Goal: Navigation & Orientation: Find specific page/section

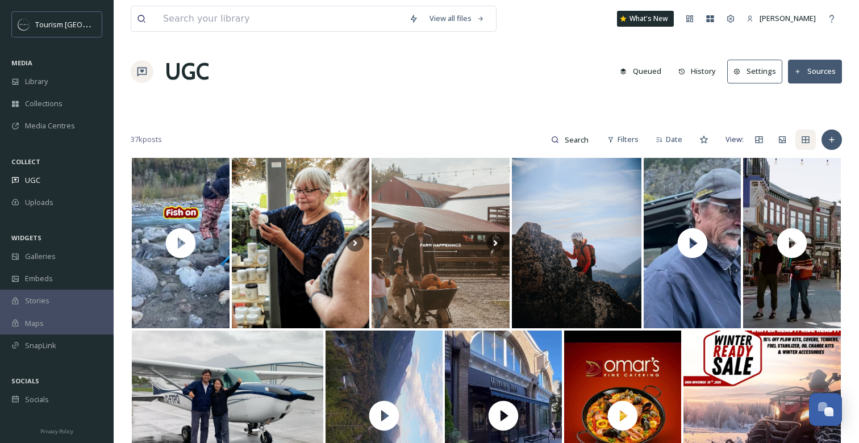
scroll to position [186, 0]
click at [26, 182] on span "UGC" at bounding box center [32, 180] width 15 height 11
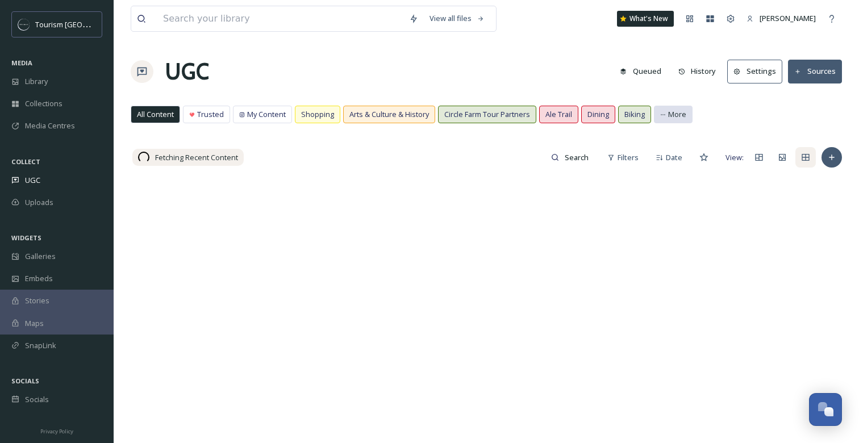
click at [687, 109] on div "More" at bounding box center [673, 115] width 39 height 18
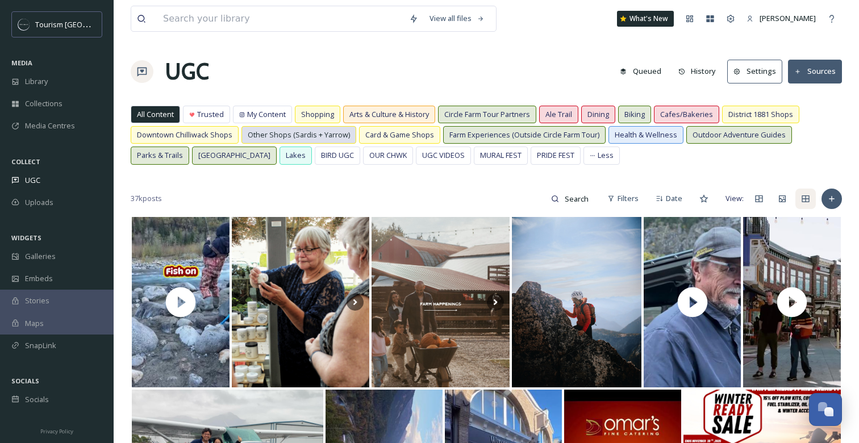
click at [299, 137] on span "Other Shops (Sardis + Yarrow)" at bounding box center [299, 135] width 102 height 11
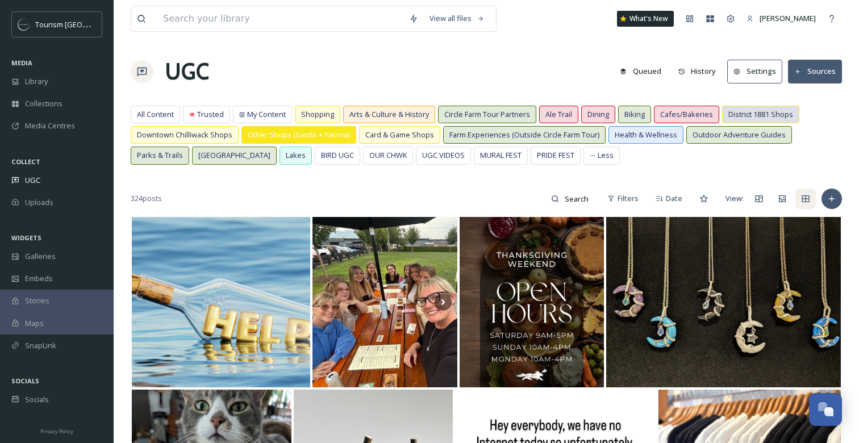
click at [774, 116] on span "District 1881 Shops" at bounding box center [760, 114] width 65 height 11
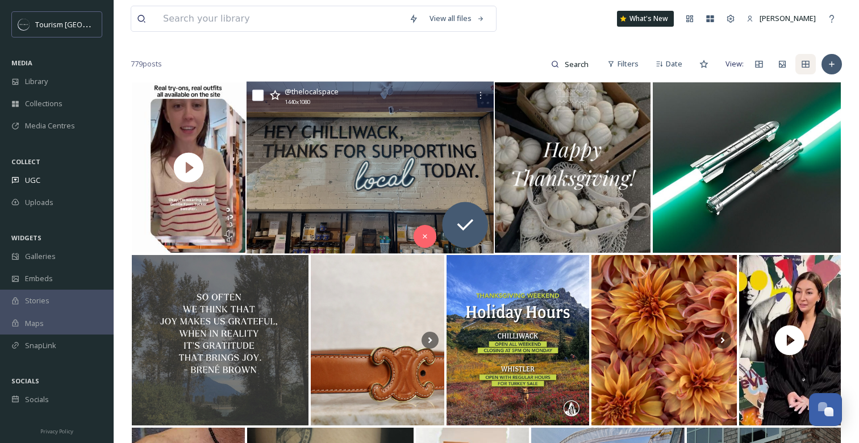
scroll to position [136, 0]
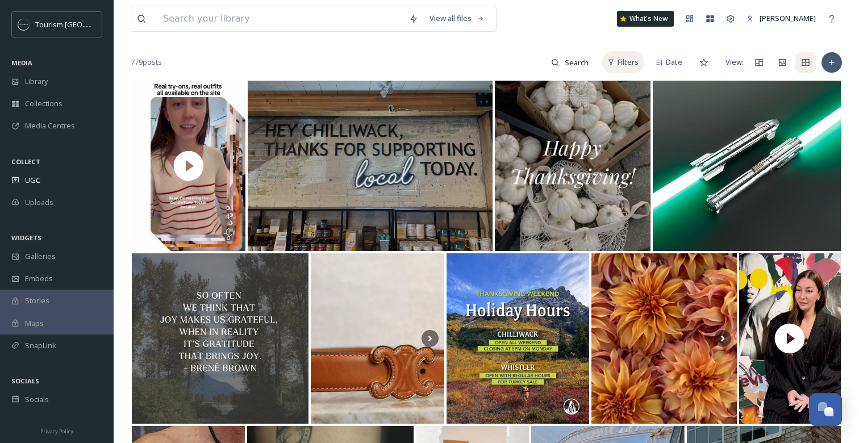
click at [623, 51] on div "Filters" at bounding box center [623, 62] width 43 height 22
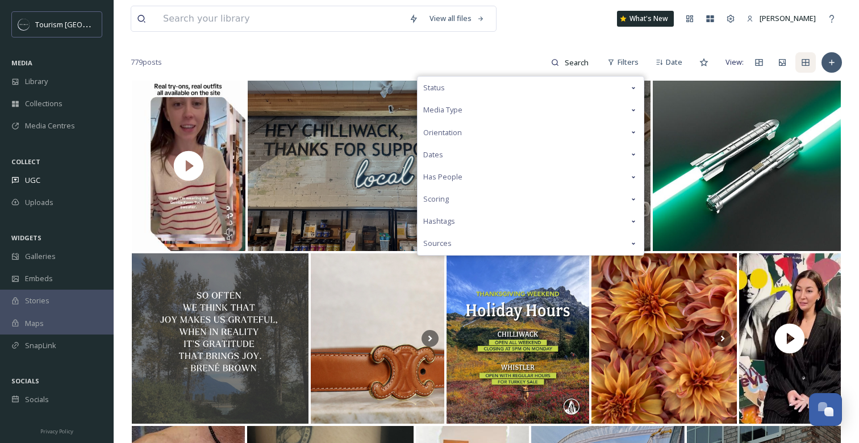
click at [493, 105] on div "Media Type" at bounding box center [531, 110] width 226 height 22
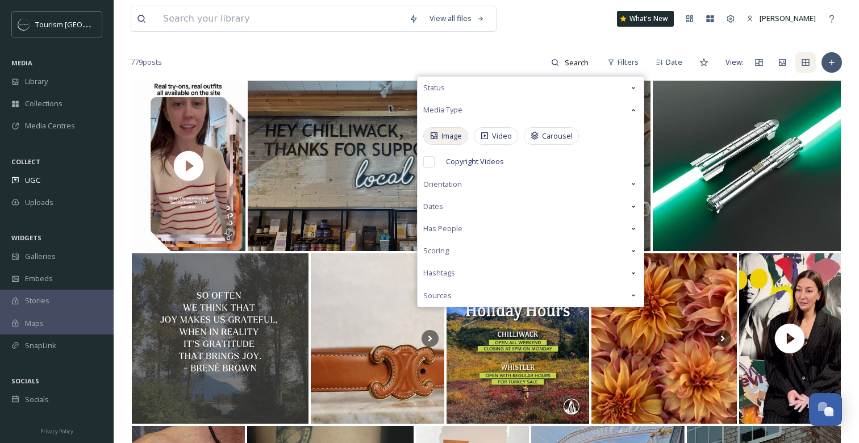
click at [443, 139] on span "Image" at bounding box center [452, 136] width 20 height 11
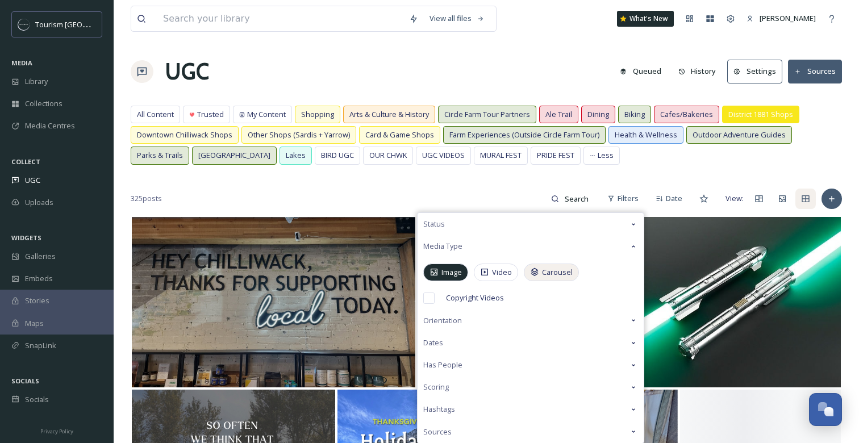
click at [556, 272] on span "Carousel" at bounding box center [557, 272] width 31 height 11
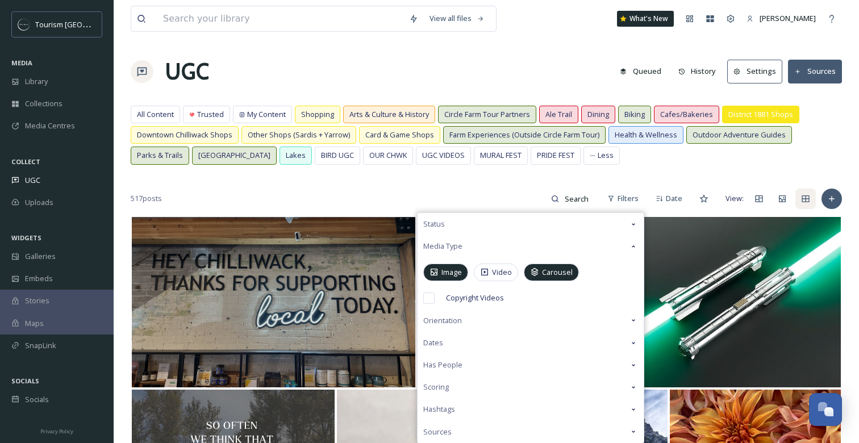
click at [486, 65] on div "UGC Queued History Settings Sources" at bounding box center [486, 72] width 711 height 34
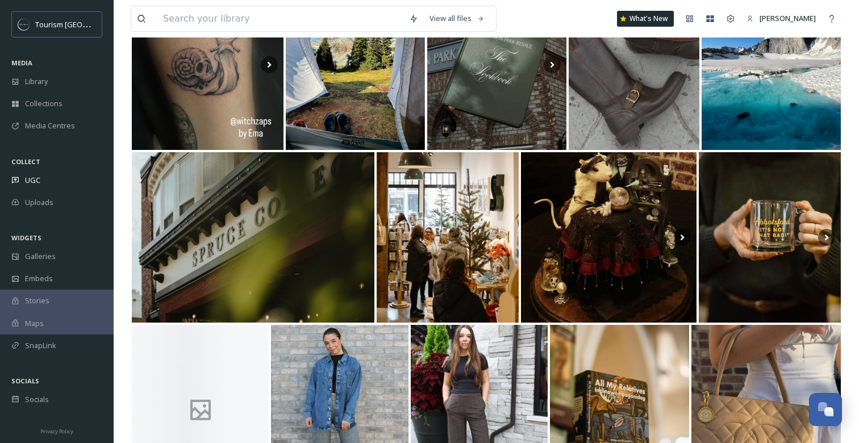
scroll to position [598, 0]
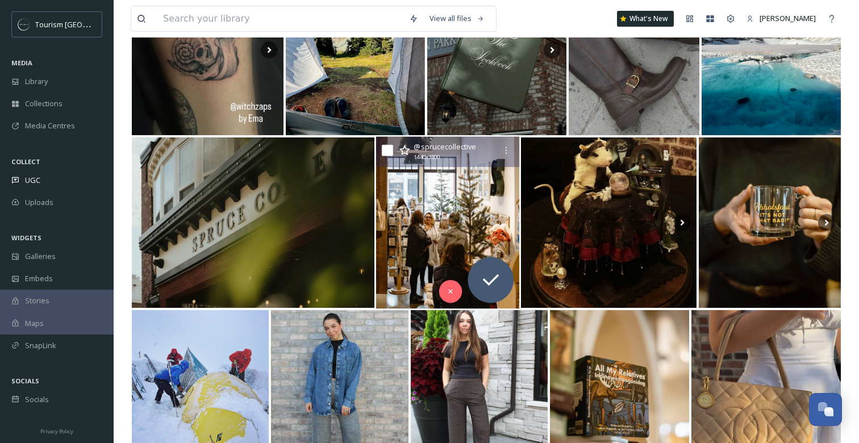
click at [402, 181] on img at bounding box center [447, 222] width 143 height 172
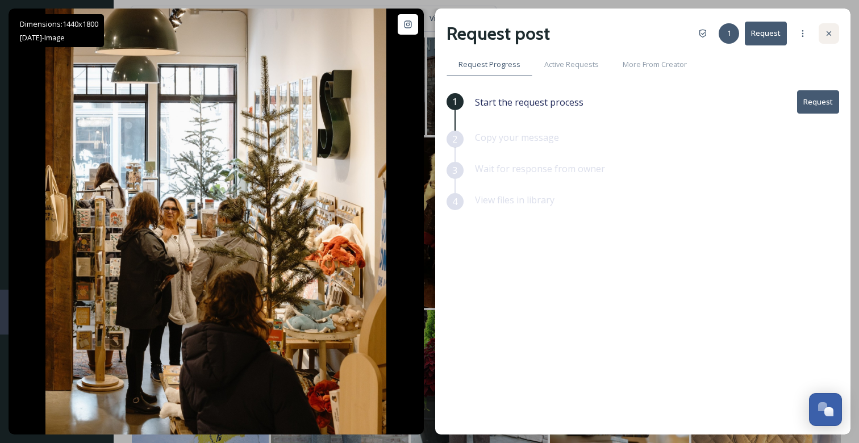
click at [825, 35] on icon at bounding box center [829, 33] width 9 height 9
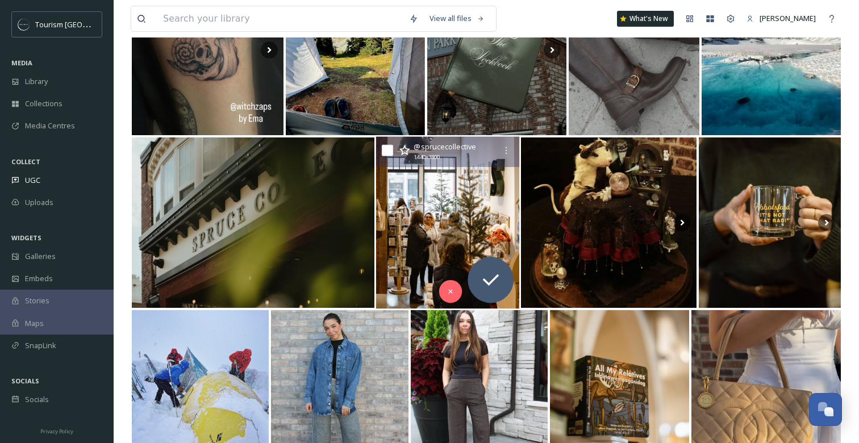
click at [420, 215] on img at bounding box center [447, 222] width 143 height 172
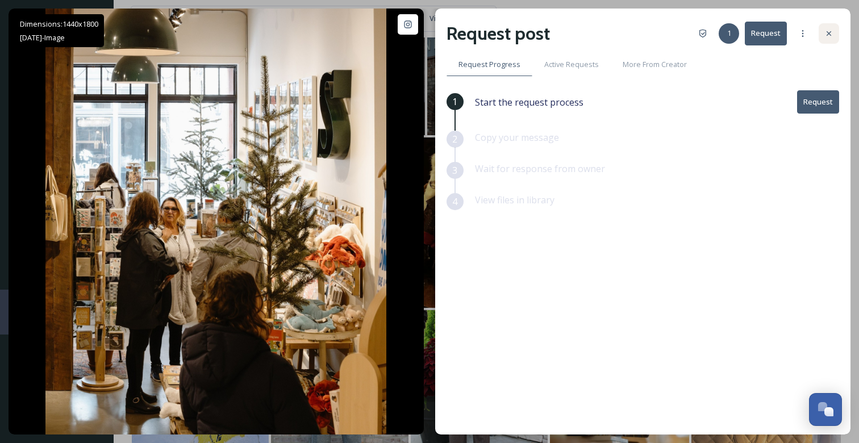
click at [825, 31] on icon at bounding box center [829, 33] width 9 height 9
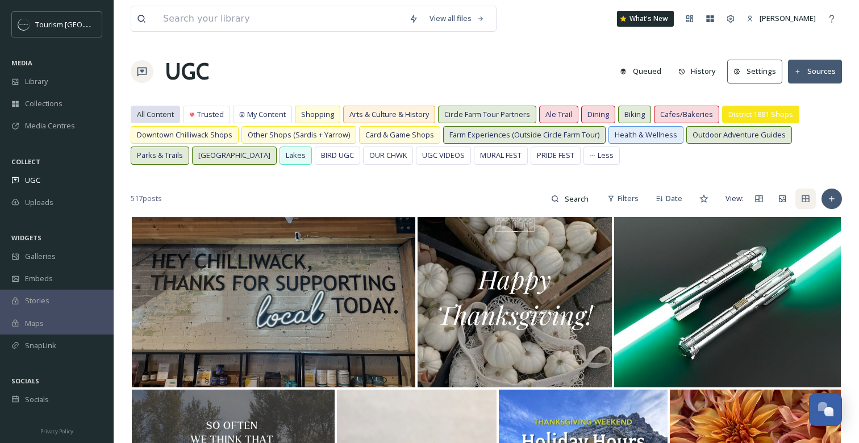
click at [168, 118] on span "All Content" at bounding box center [155, 114] width 37 height 11
